Goal: Find specific page/section: Find specific page/section

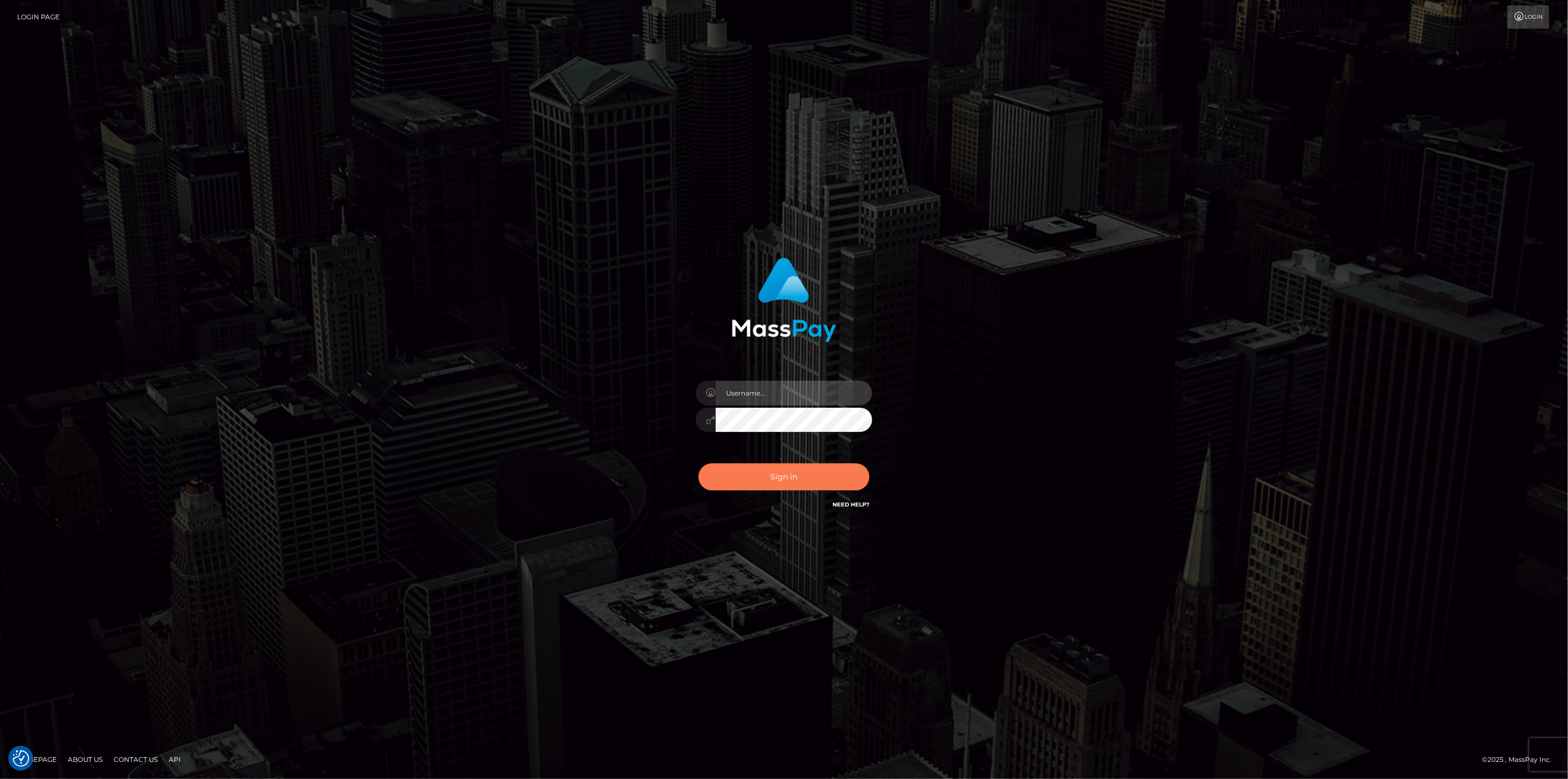
type input "scott.cm"
click at [757, 481] on button "Sign in" at bounding box center [784, 477] width 171 height 27
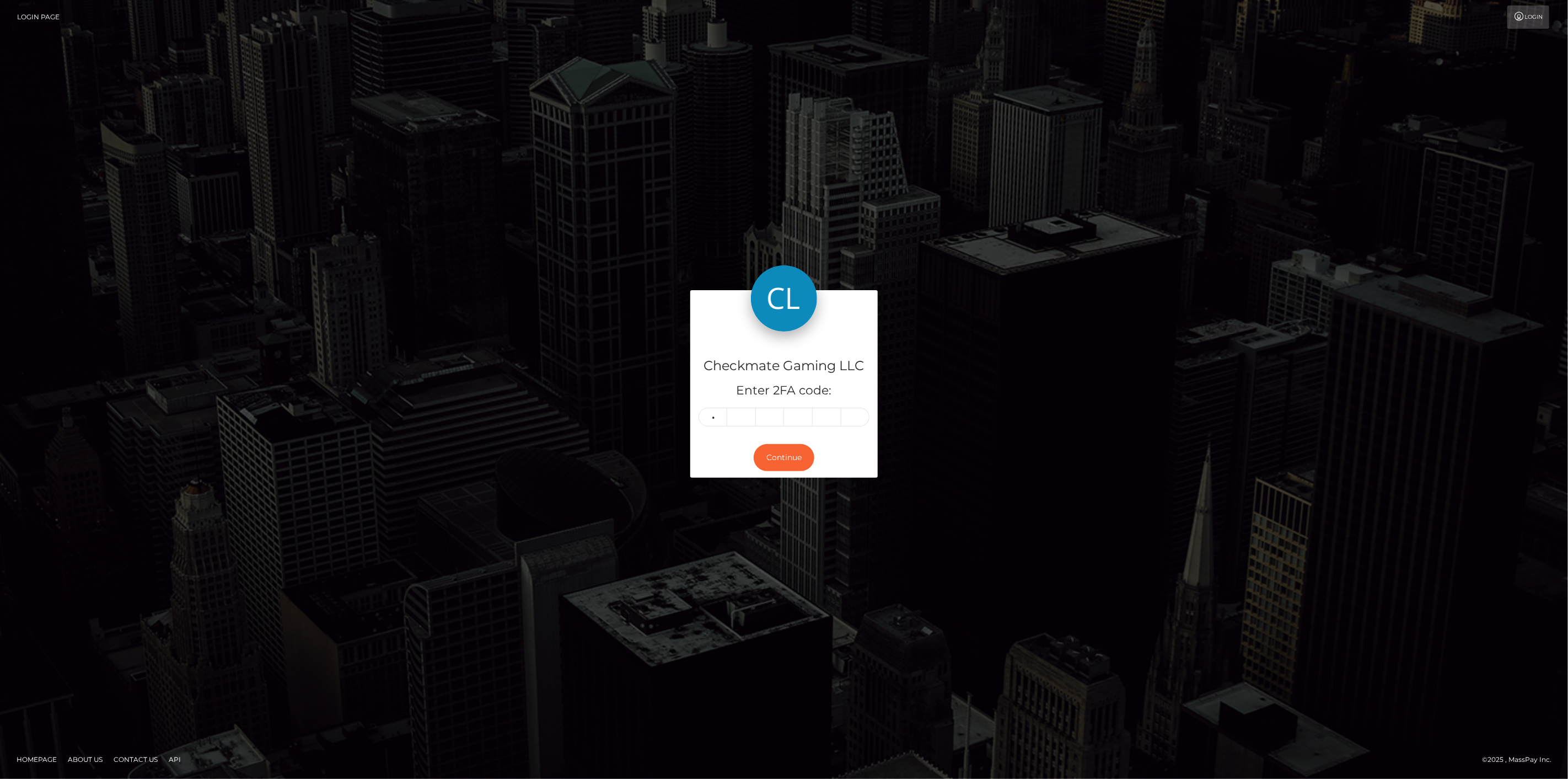
type input "4"
type input "2"
type input "7"
type input "0"
type input "7"
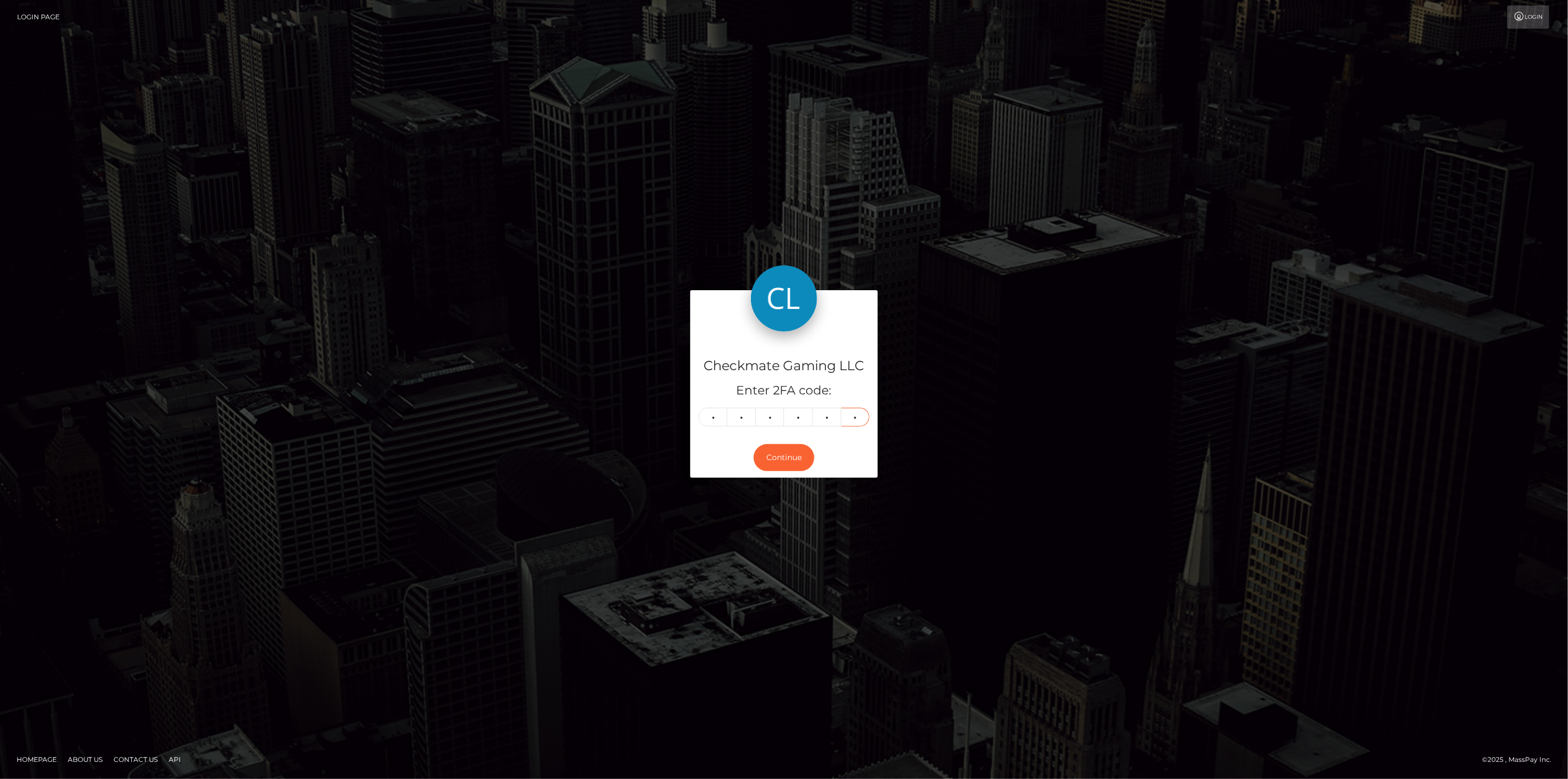
type input "8"
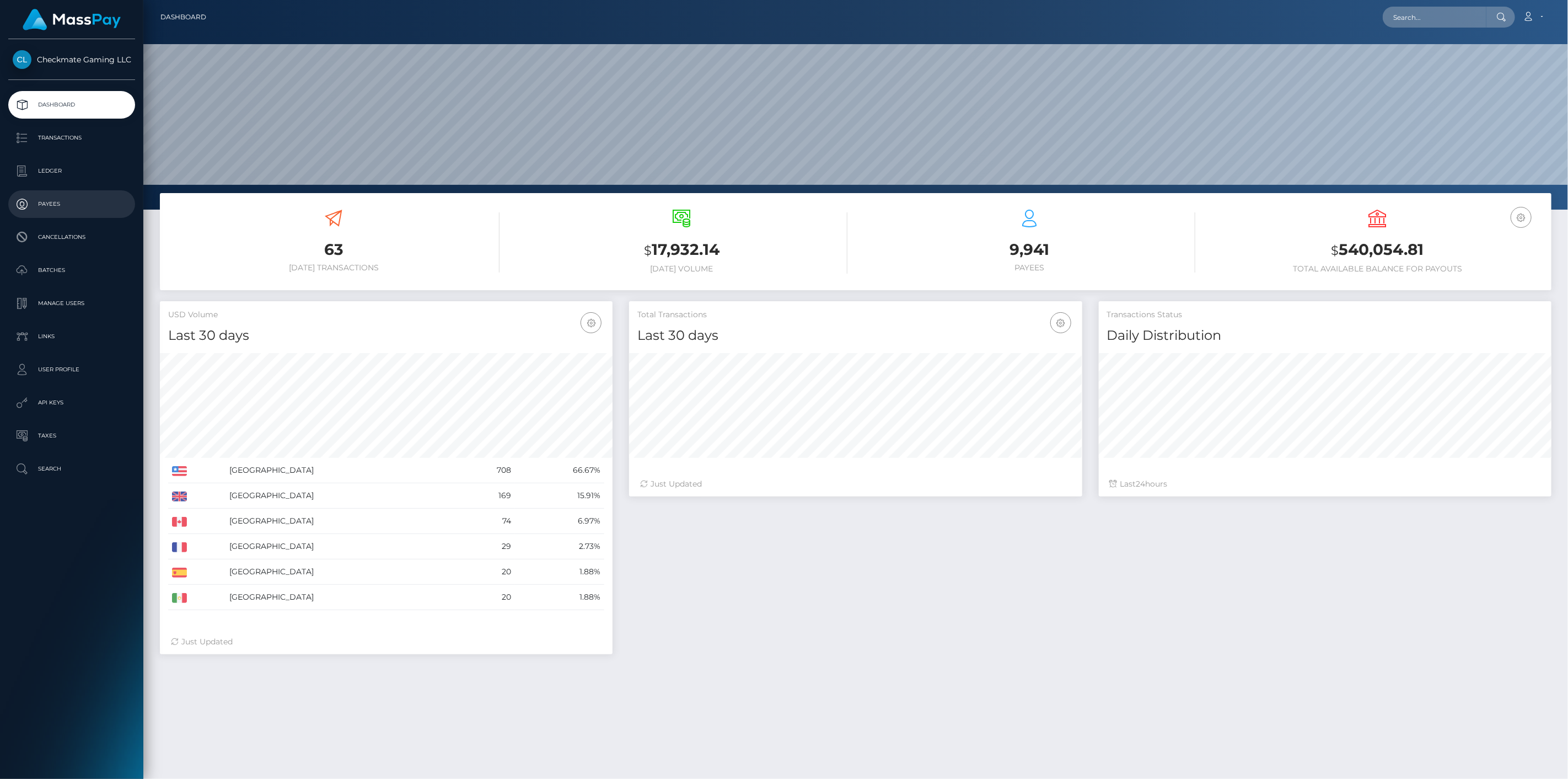
scroll to position [195, 453]
click at [53, 208] on p "Payees" at bounding box center [71, 204] width 118 height 17
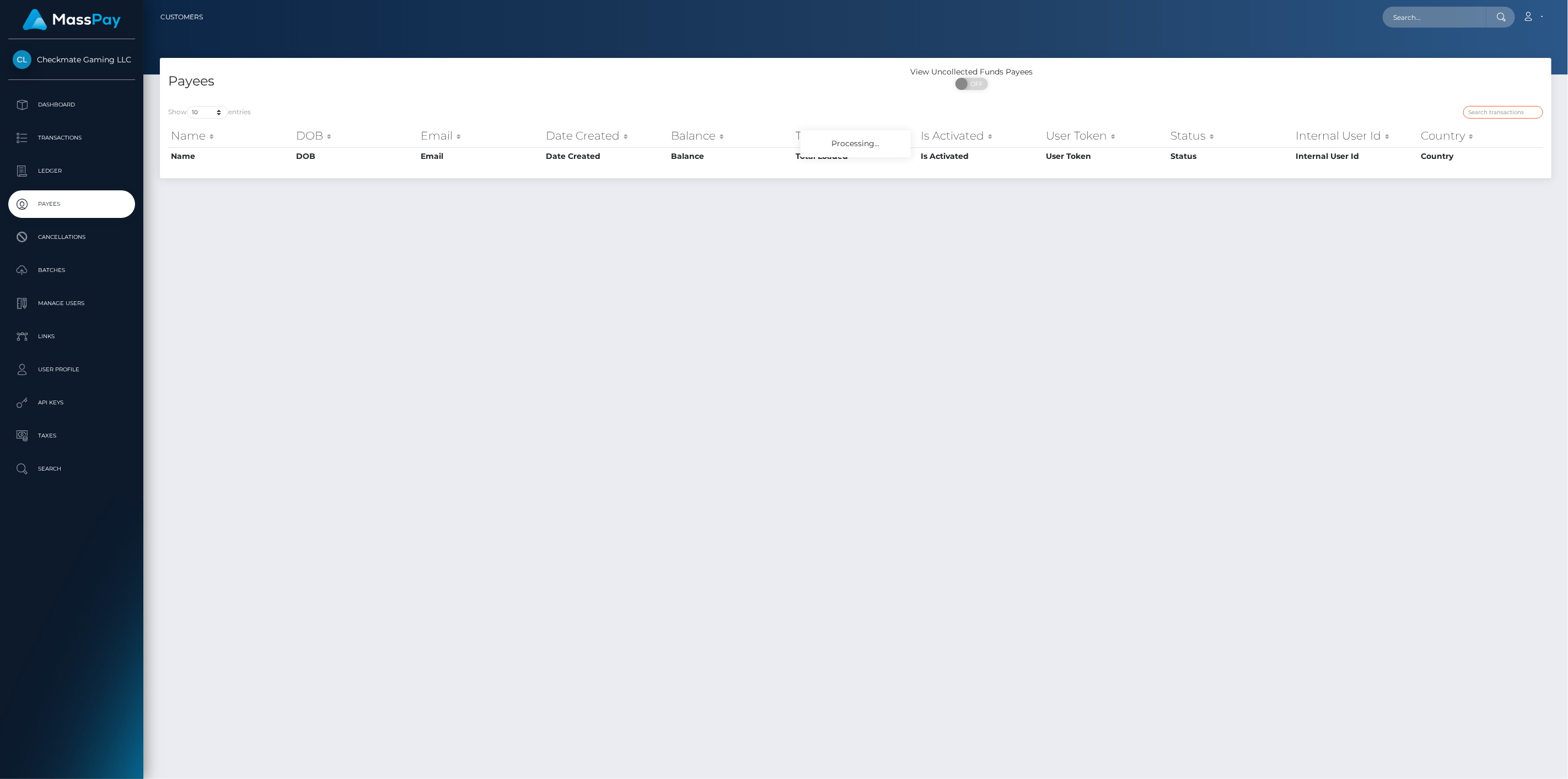
click at [1524, 112] on input "search" at bounding box center [1503, 111] width 80 height 12
paste input "1422845"
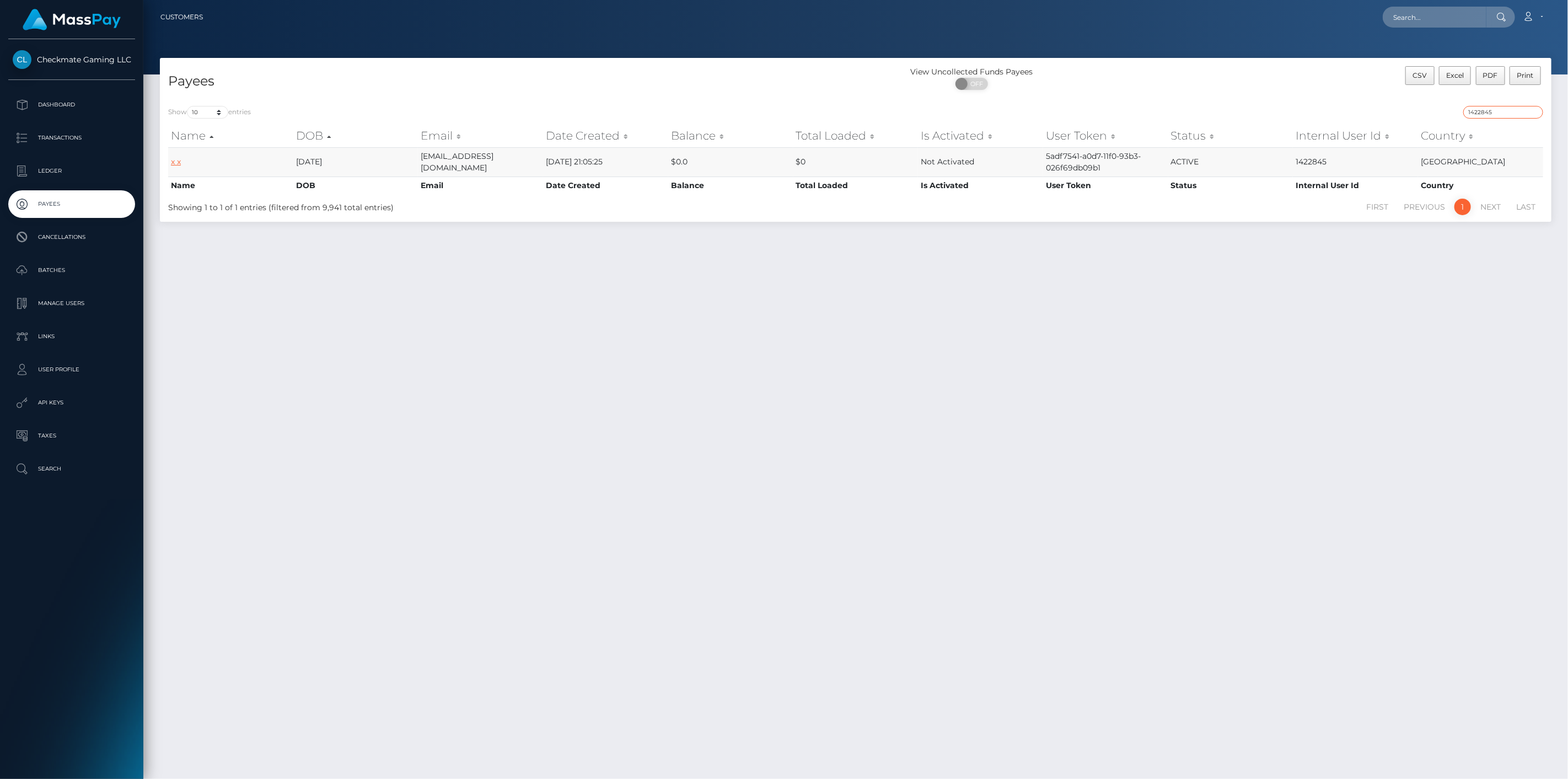
type input "1422845"
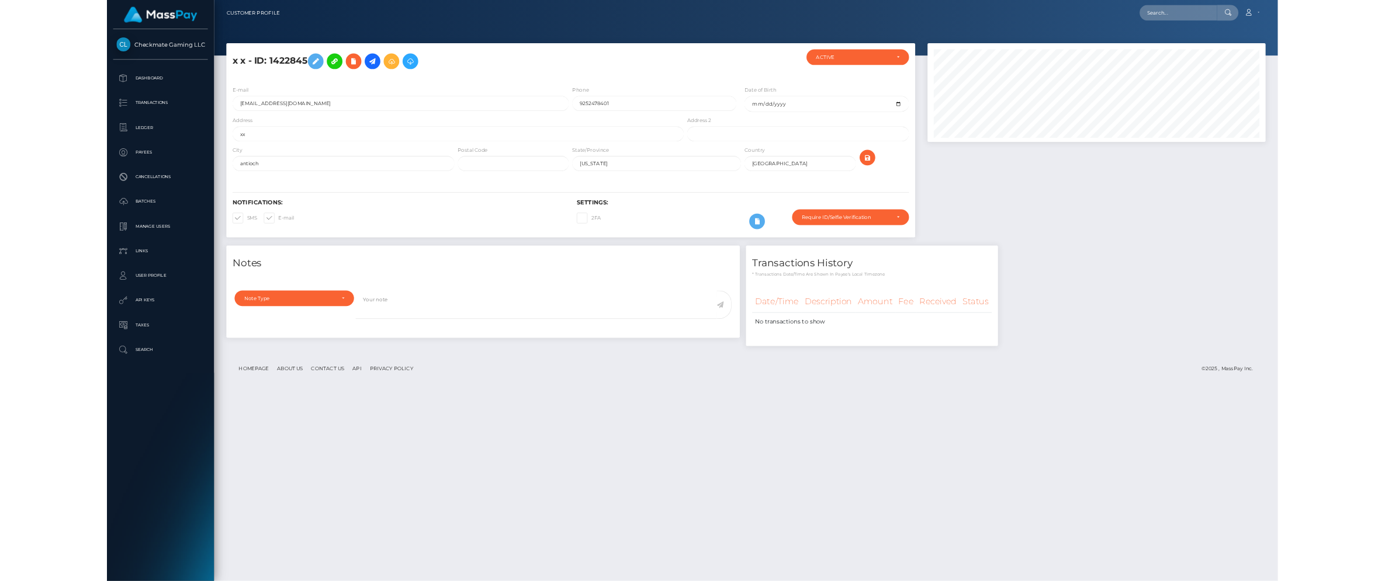
scroll to position [140, 480]
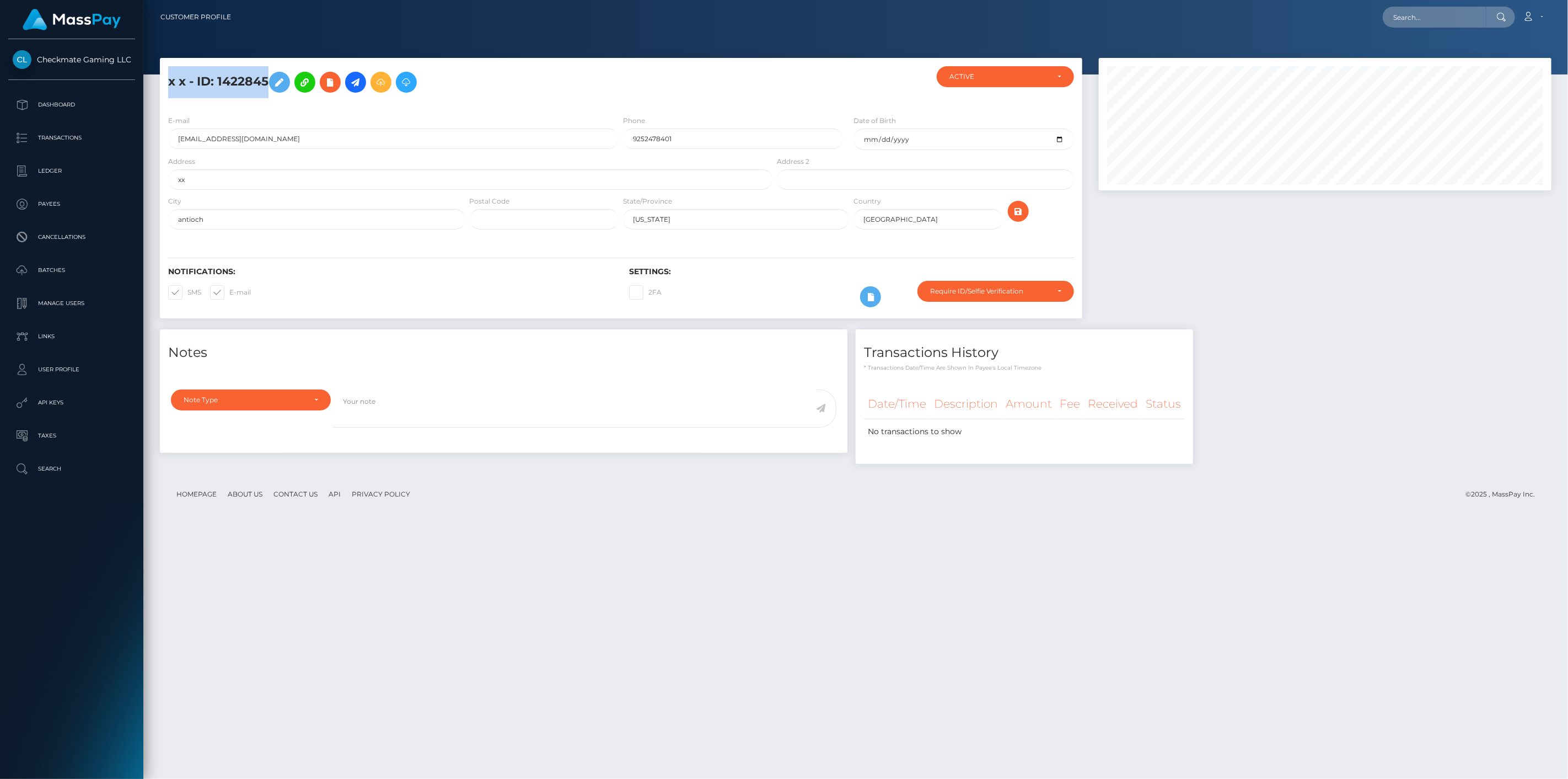
drag, startPoint x: 266, startPoint y: 79, endPoint x: 166, endPoint y: 81, distance: 100.0
click at [166, 81] on div "x x - ID: 1422845" at bounding box center [466, 86] width 615 height 41
copy h5 "x x - ID: 1422845"
click at [250, 77] on h5 "x x - ID: 1422845" at bounding box center [467, 82] width 599 height 32
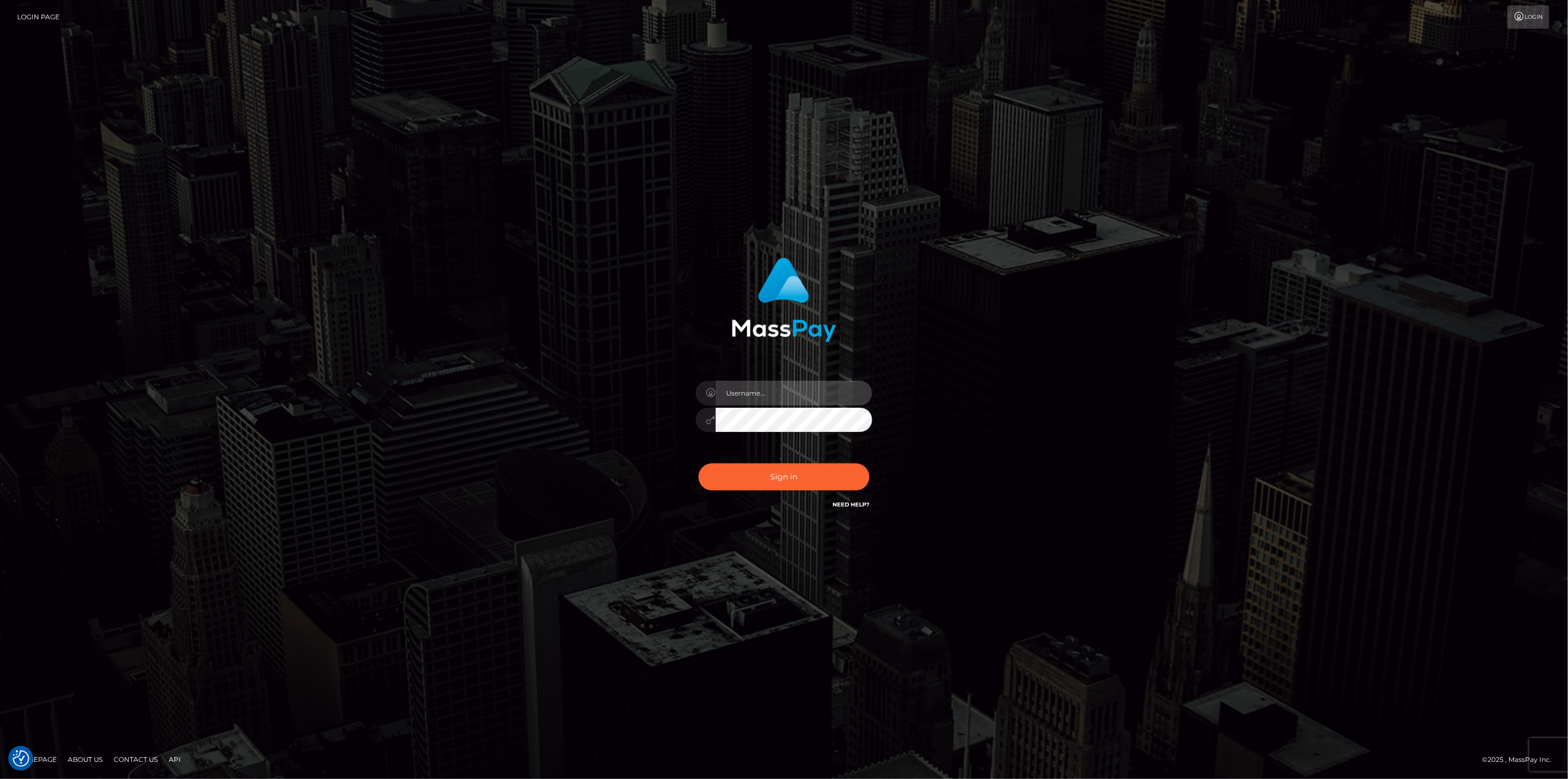
type input "[DOMAIN_NAME]"
click at [839, 461] on div "Sign in Need Help?" at bounding box center [784, 482] width 193 height 49
click at [828, 476] on button "Sign in" at bounding box center [784, 477] width 171 height 27
type input "[DOMAIN_NAME]"
click at [807, 469] on button "Sign in" at bounding box center [784, 477] width 171 height 27
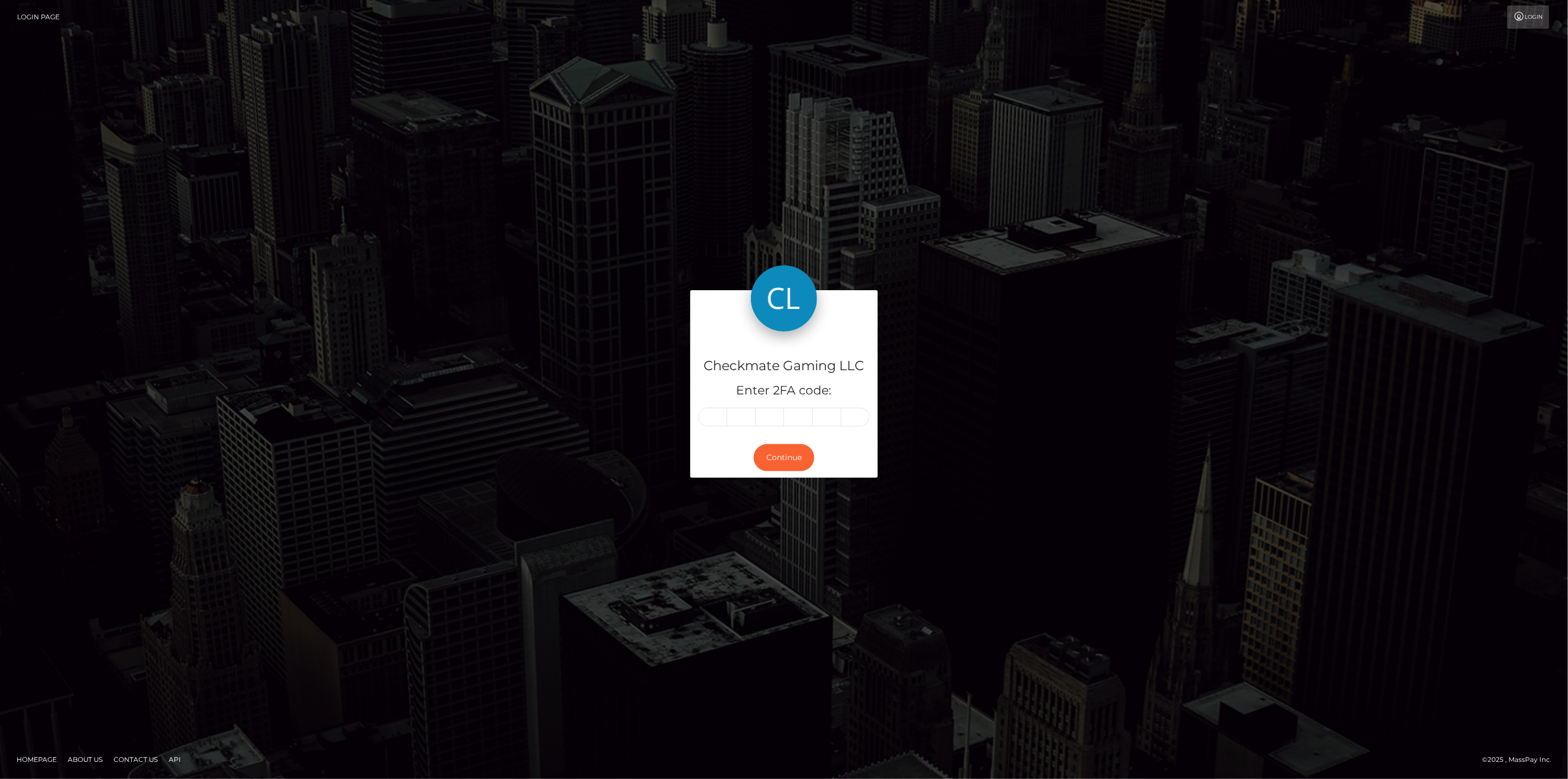
click at [712, 415] on input "text" at bounding box center [713, 417] width 28 height 19
type input "2"
type input "5"
type input "4"
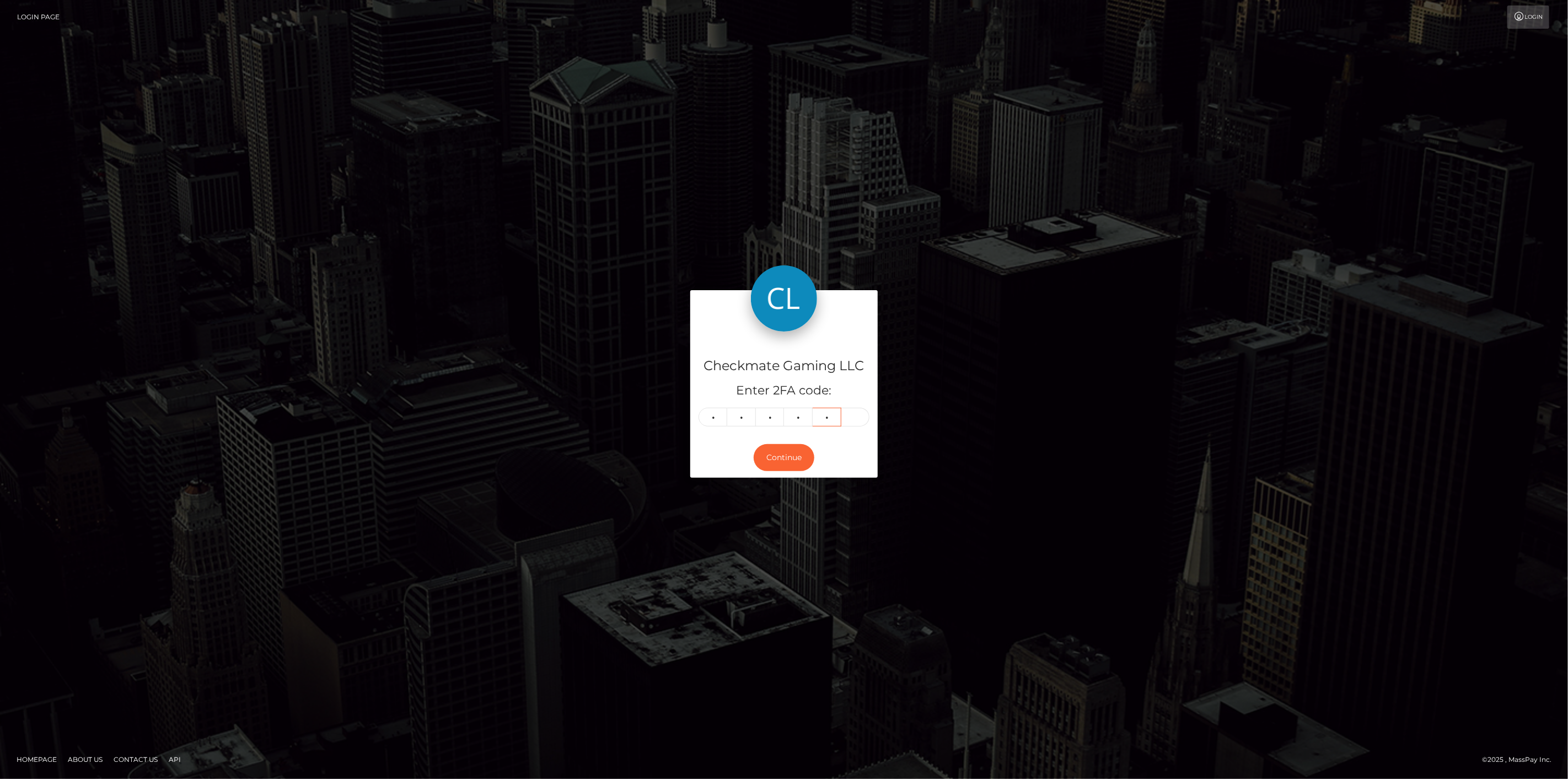
type input "4"
type input "6"
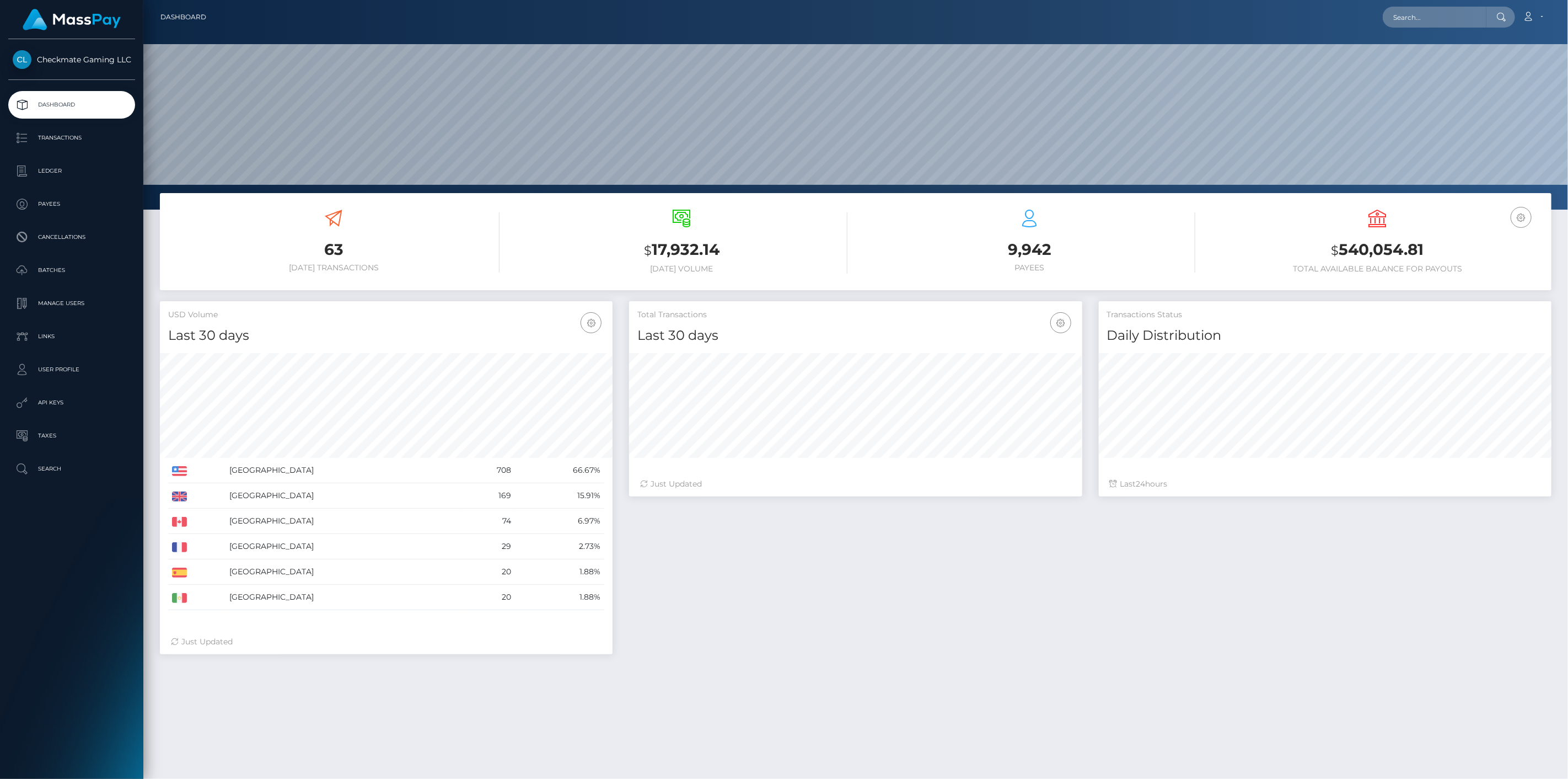
scroll to position [195, 453]
click at [31, 208] on p "Payees" at bounding box center [71, 204] width 118 height 17
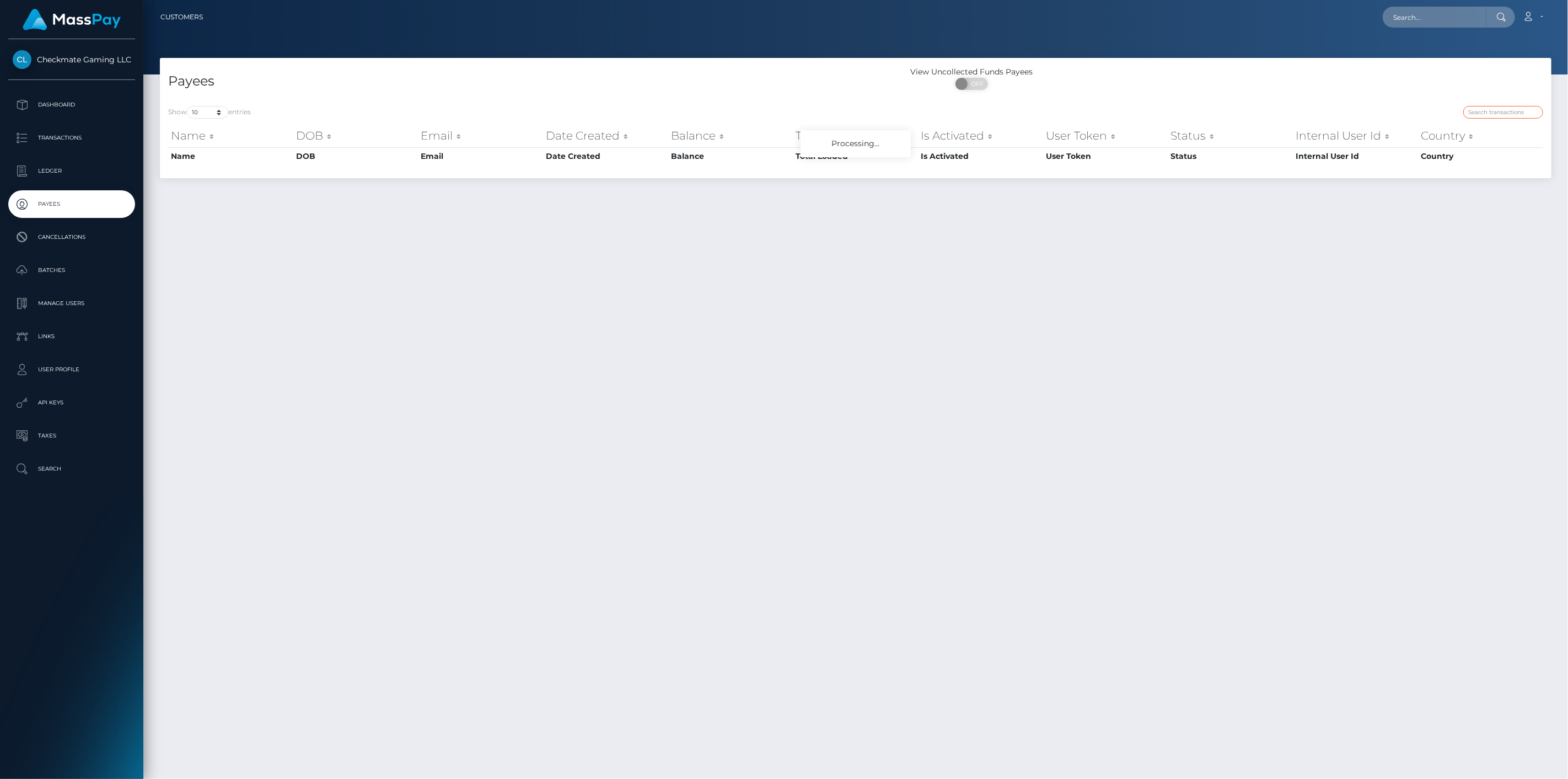
click at [1490, 116] on input "search" at bounding box center [1503, 111] width 80 height 12
paste input "1328048"
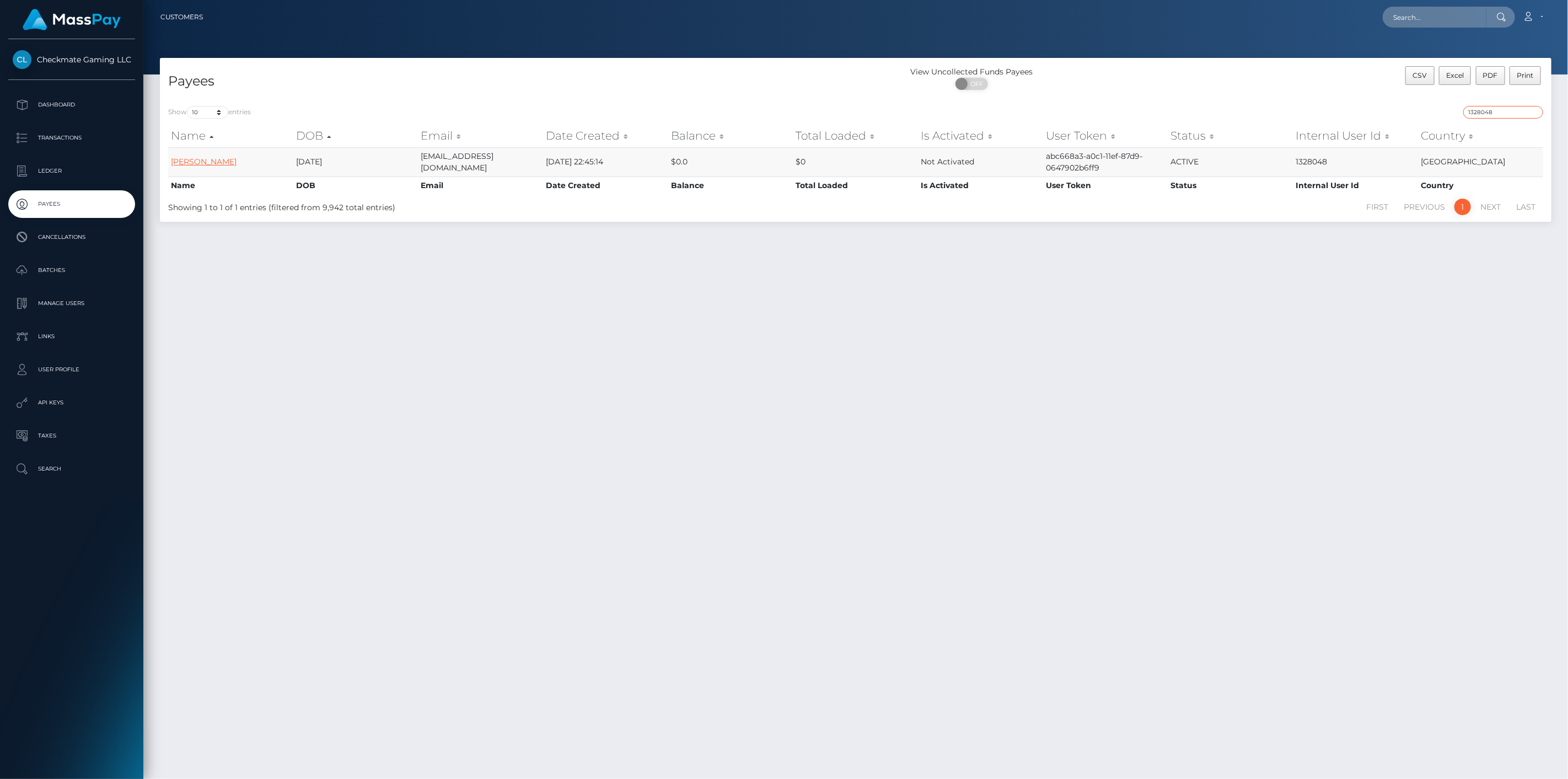
type input "1328048"
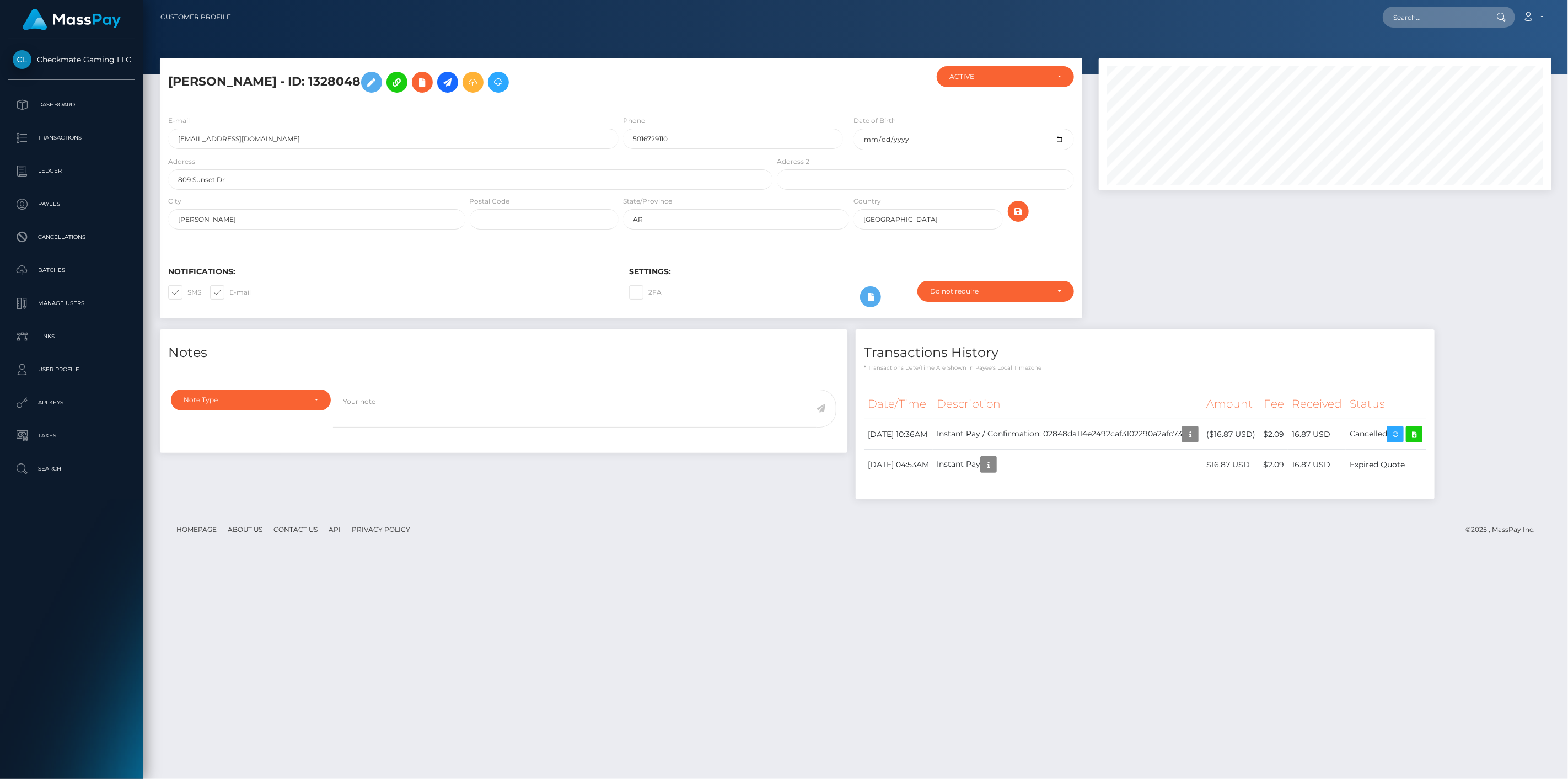
scroll to position [132, 453]
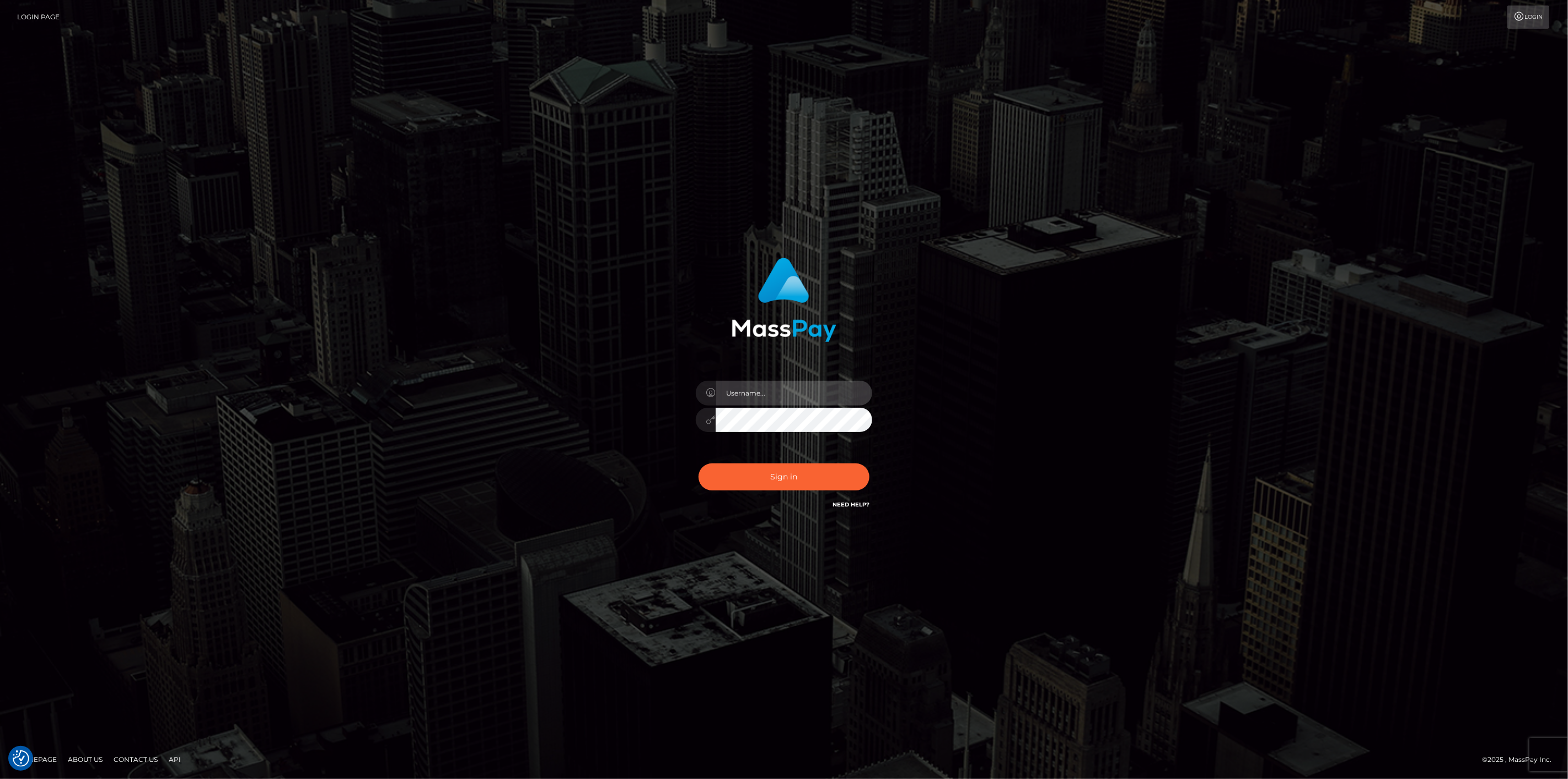
type input "scott.cm"
click at [758, 481] on button "Sign in" at bounding box center [784, 477] width 171 height 27
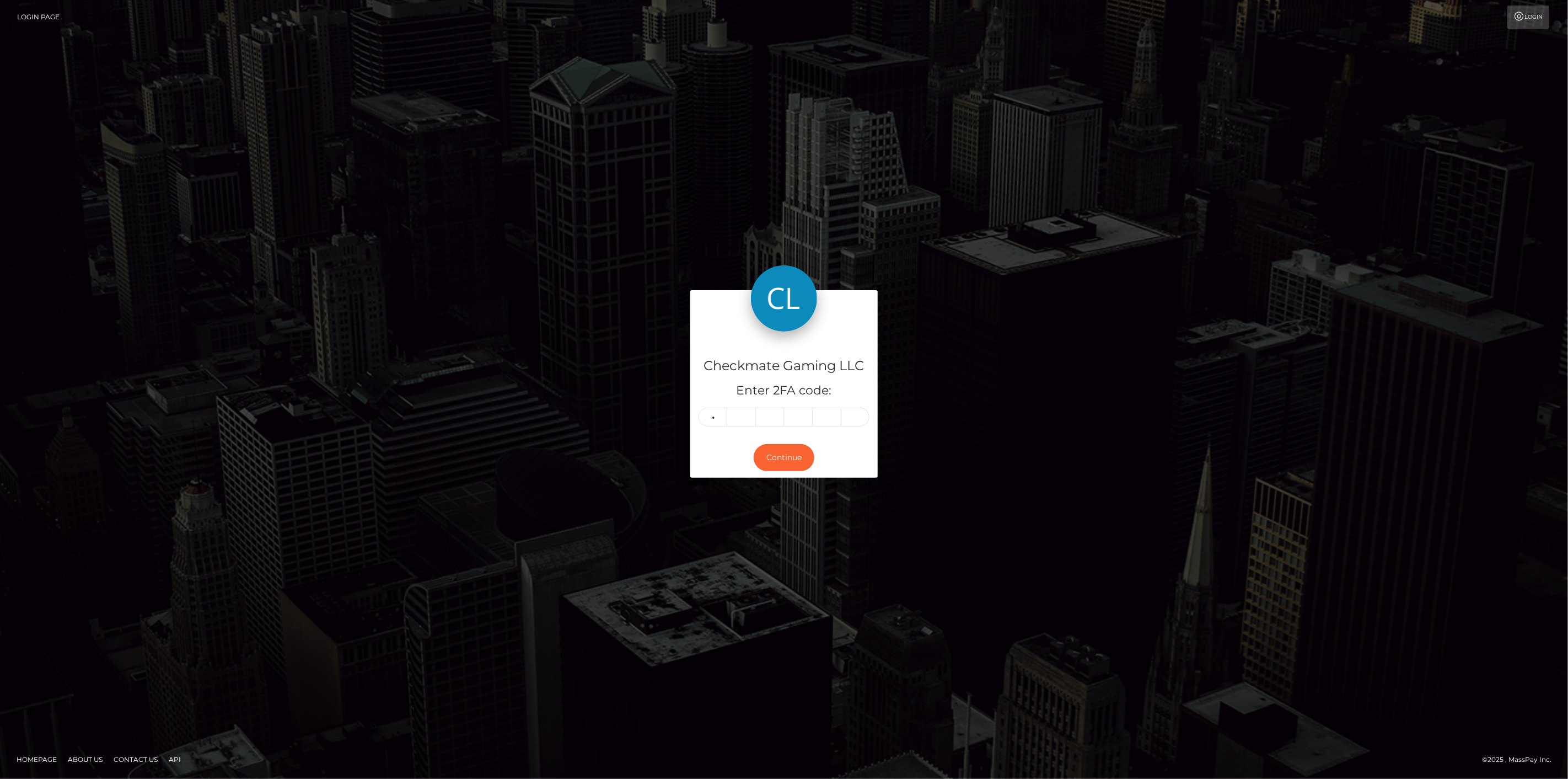
type input "4"
type input "5"
type input "1"
type input "8"
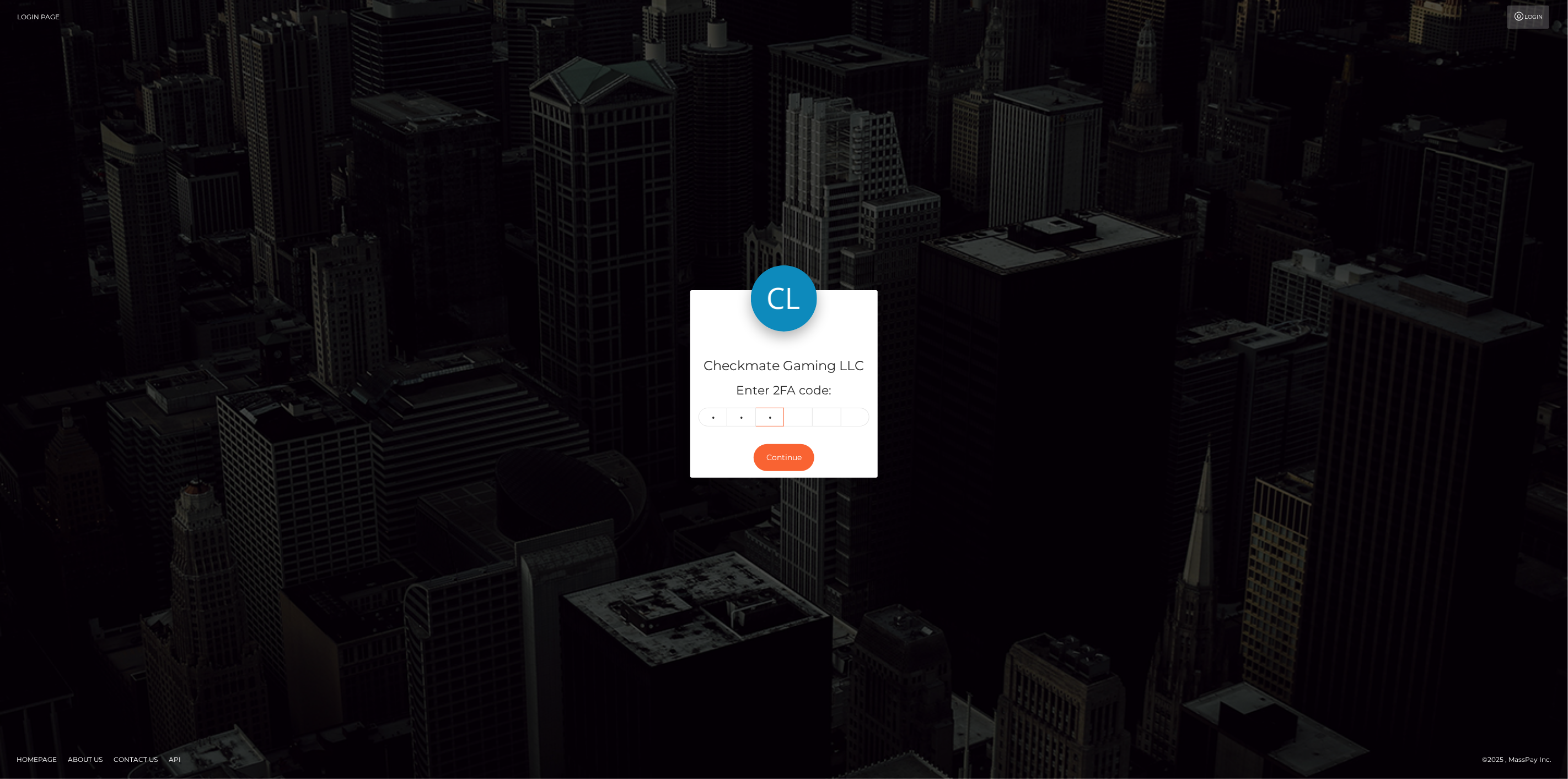
type input "3"
type input "4"
type input "1"
type input "9"
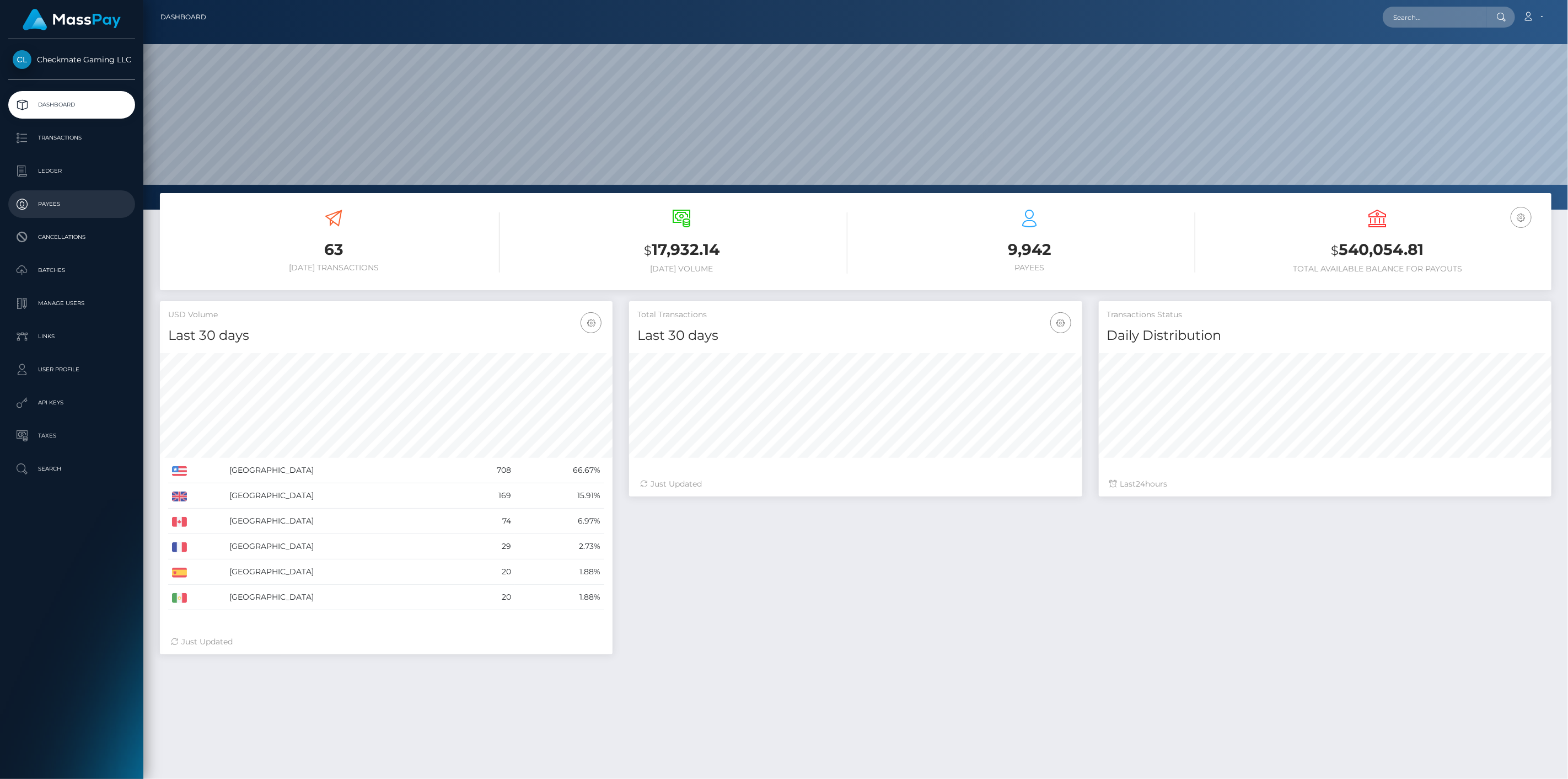
scroll to position [195, 453]
click at [63, 202] on p "Payees" at bounding box center [71, 204] width 118 height 17
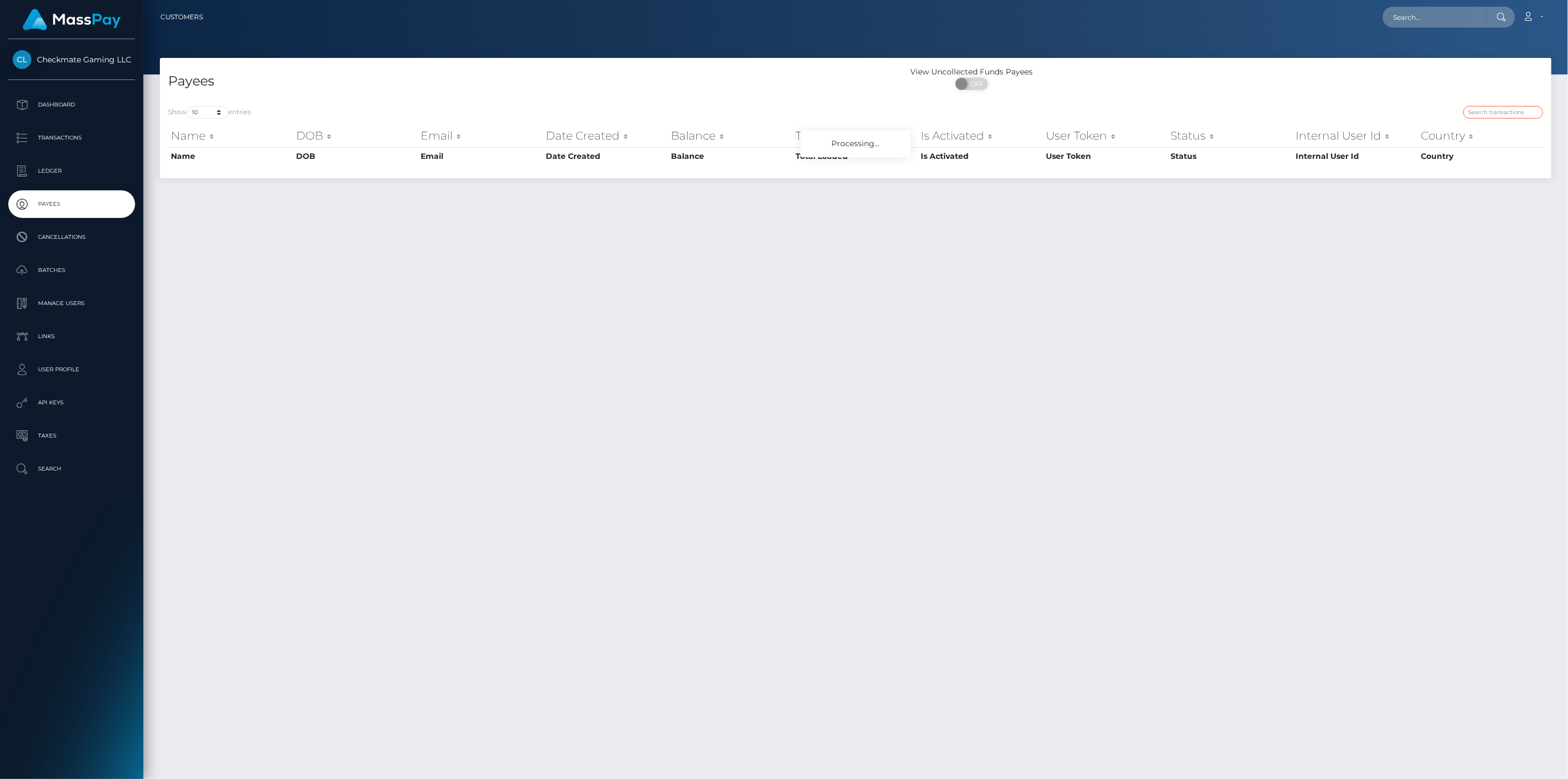
click at [1539, 115] on input "search" at bounding box center [1503, 111] width 80 height 12
paste input "Pnaue"
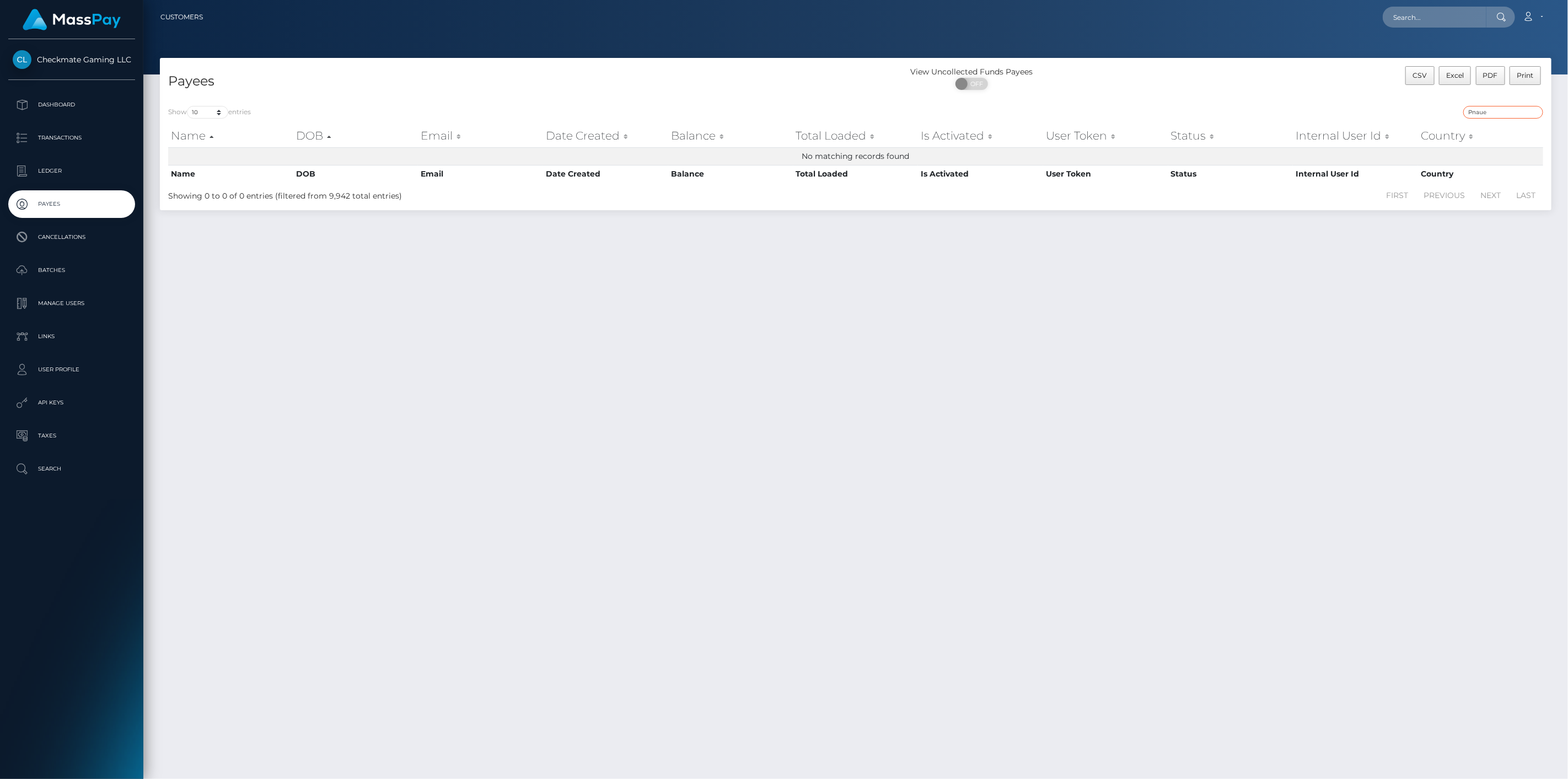
drag, startPoint x: 1498, startPoint y: 112, endPoint x: 1397, endPoint y: 113, distance: 101.0
click at [1407, 106] on div "Pnaue" at bounding box center [1204, 113] width 680 height 15
paste input "384792"
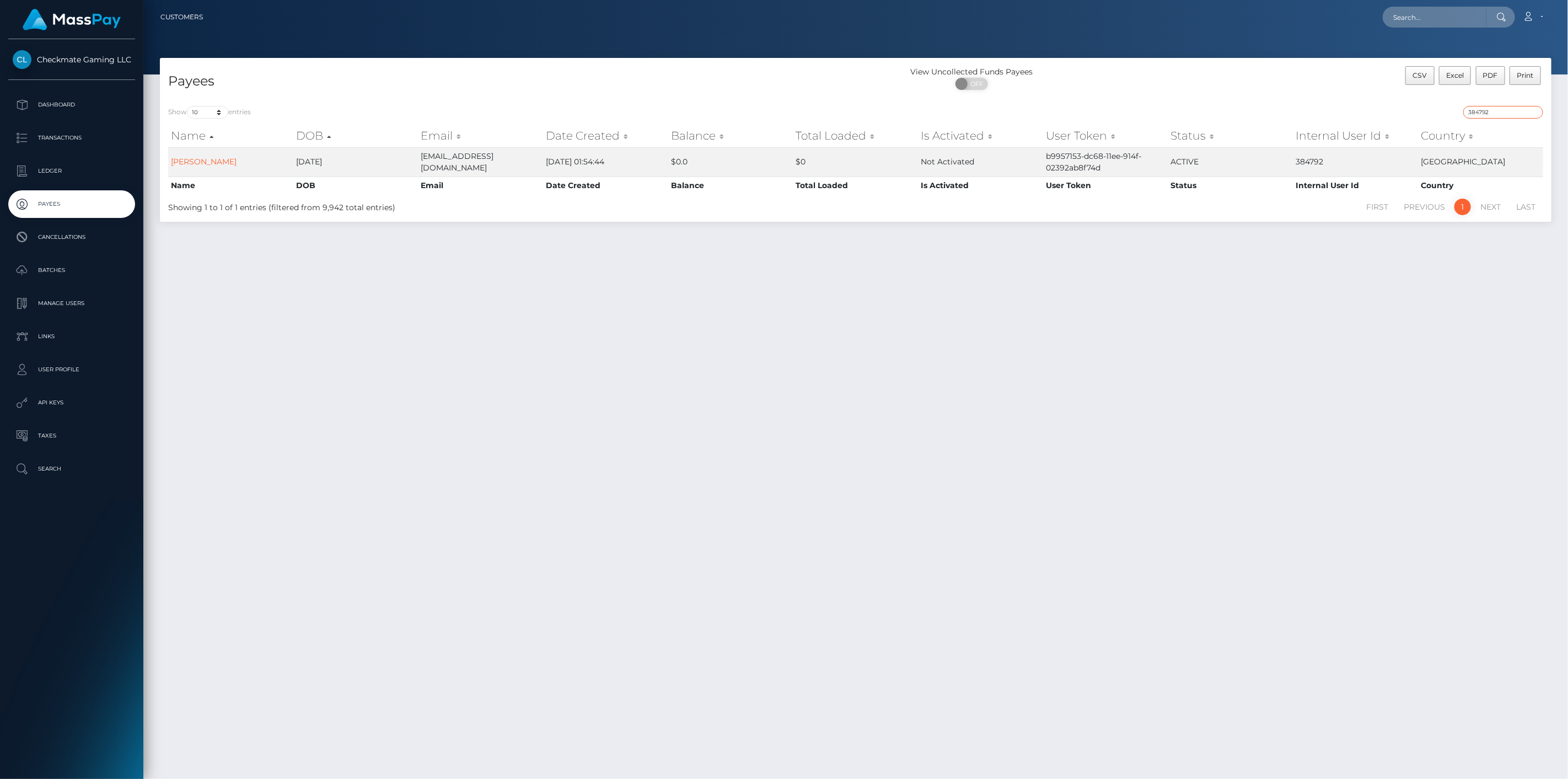
drag, startPoint x: 1511, startPoint y: 110, endPoint x: 1397, endPoint y: 106, distance: 114.1
click at [1397, 106] on div "384792" at bounding box center [1204, 113] width 680 height 15
paste input "1163926"
drag, startPoint x: 1503, startPoint y: 115, endPoint x: 1422, endPoint y: 112, distance: 81.1
click at [1422, 112] on div "1163926" at bounding box center [1204, 113] width 680 height 15
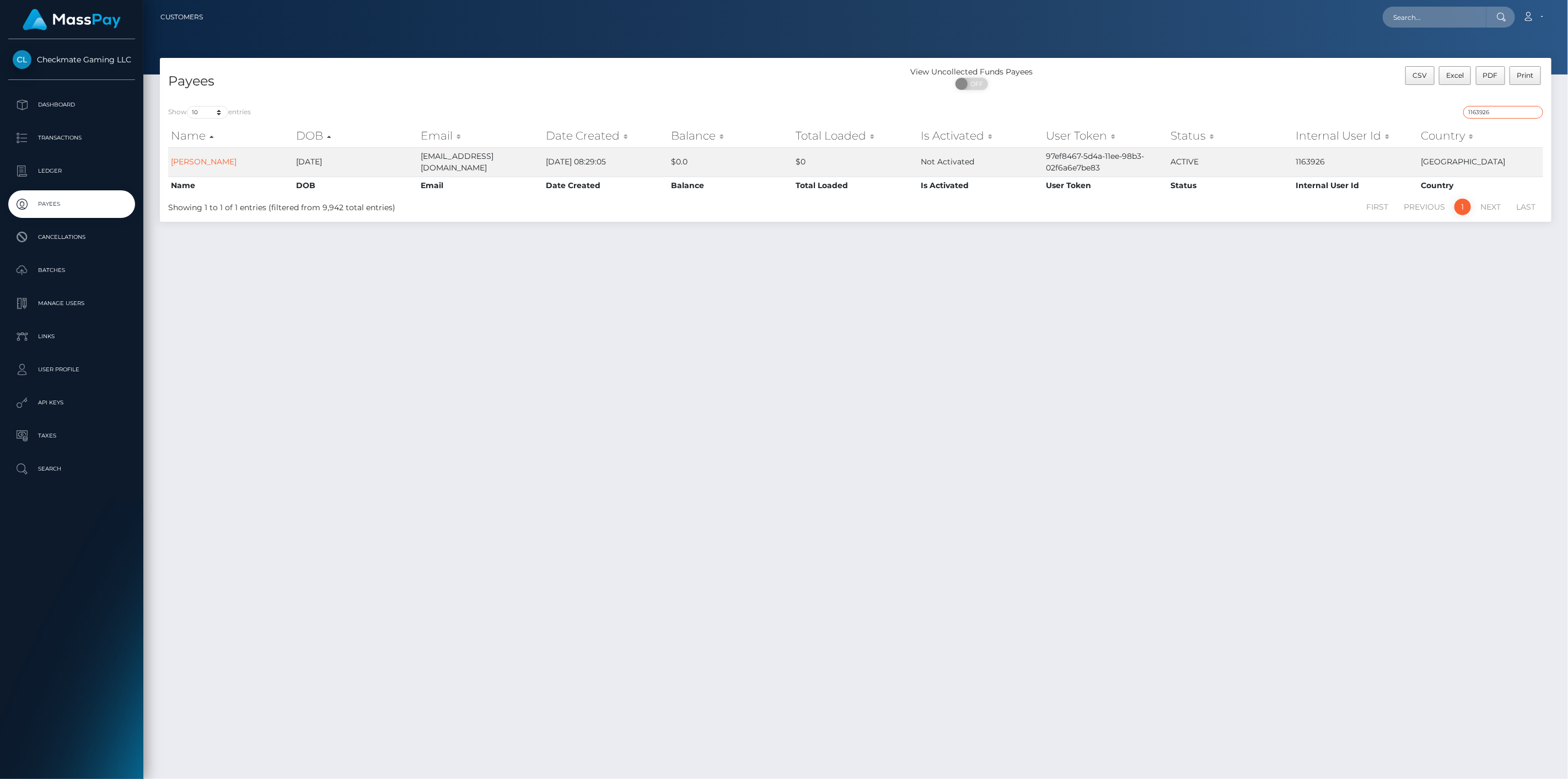
paste input "36083"
type input "36083"
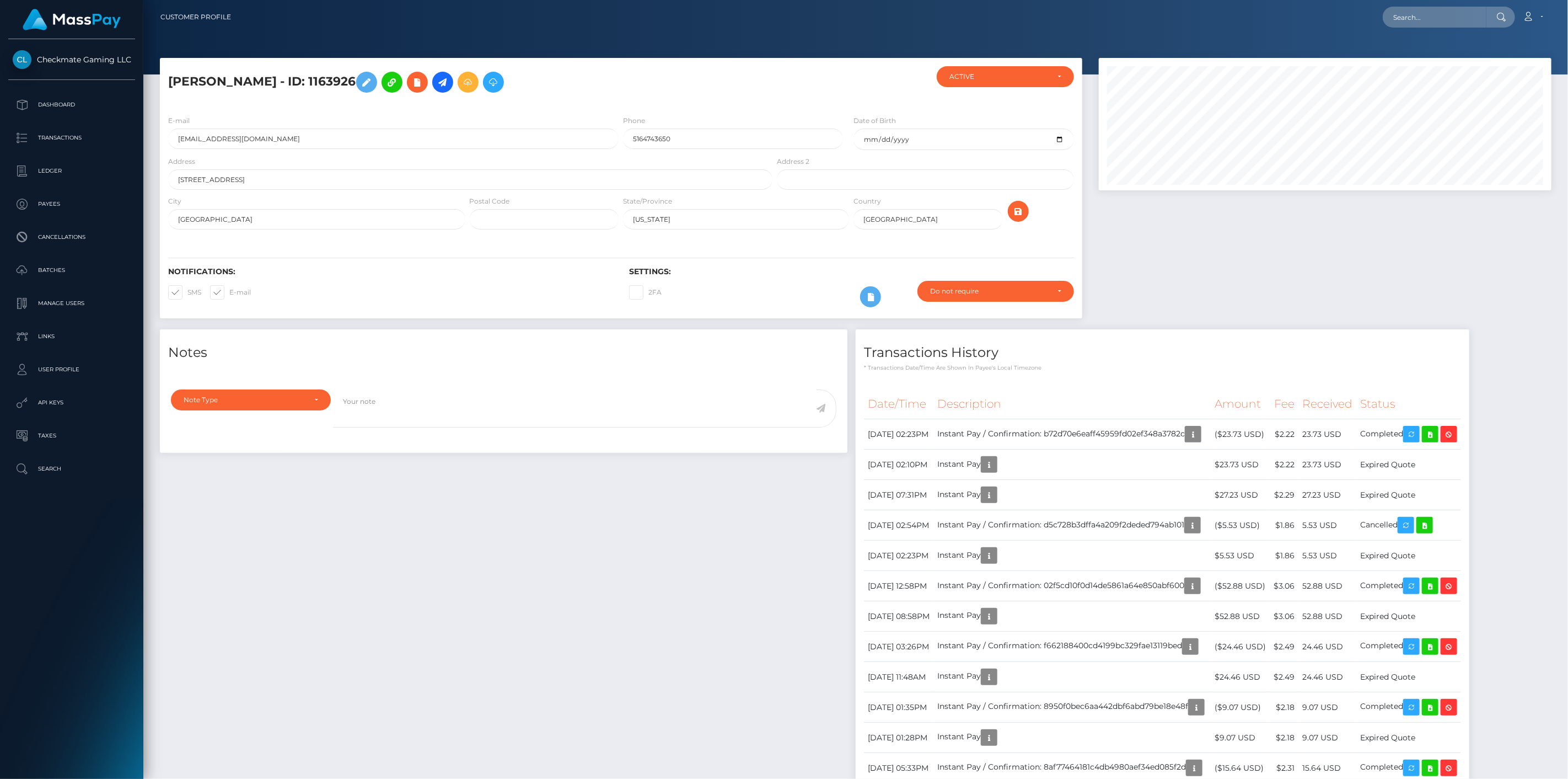
scroll to position [132, 453]
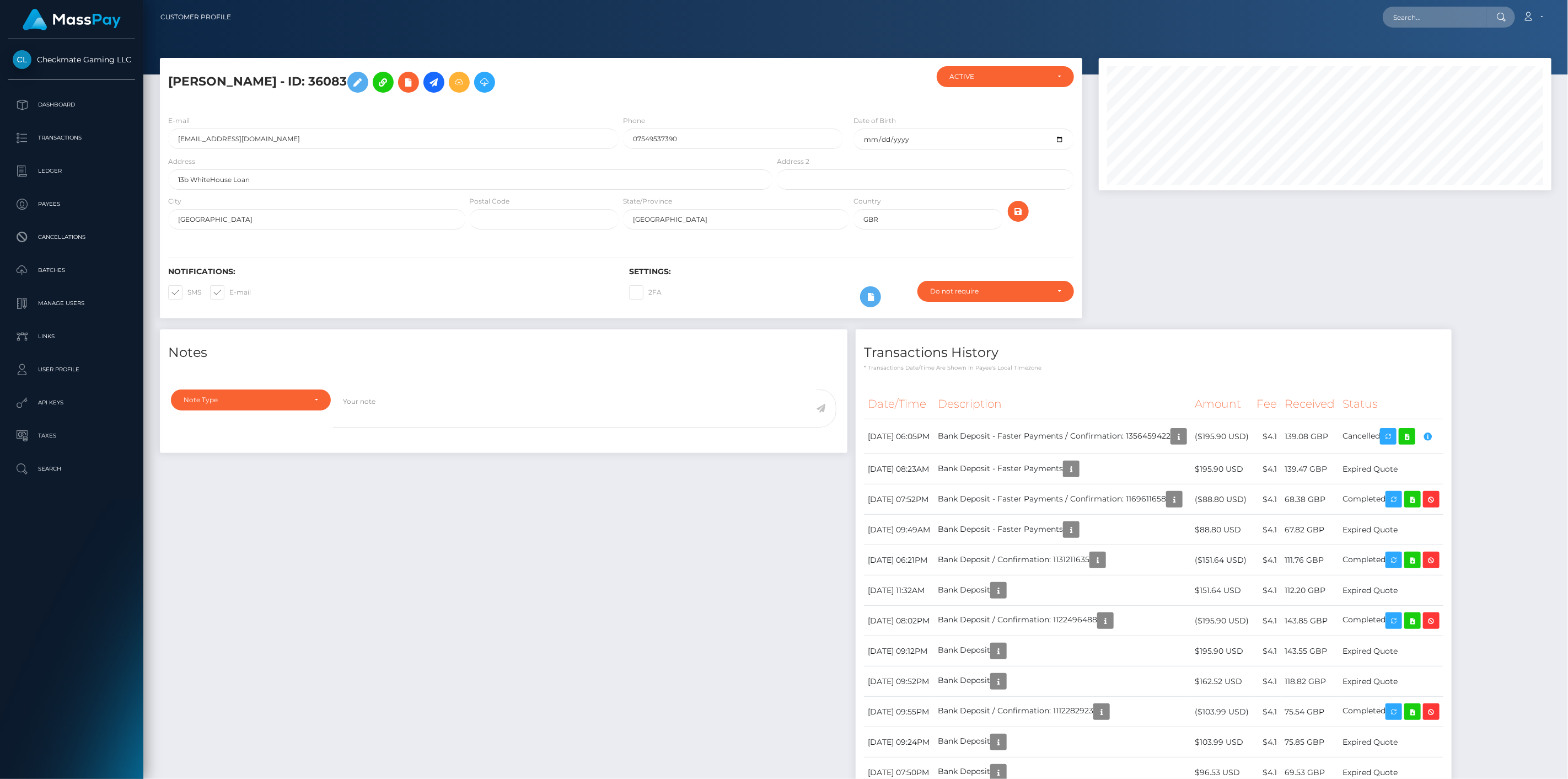
scroll to position [132, 453]
